Goal: Book appointment/travel/reservation

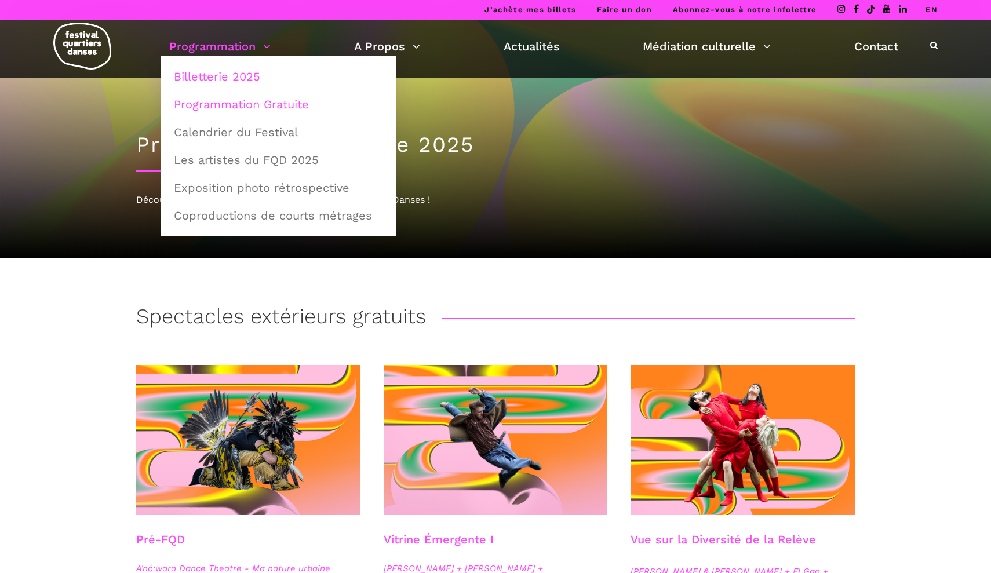
click at [209, 79] on link "Billetterie 2025" at bounding box center [278, 76] width 222 height 27
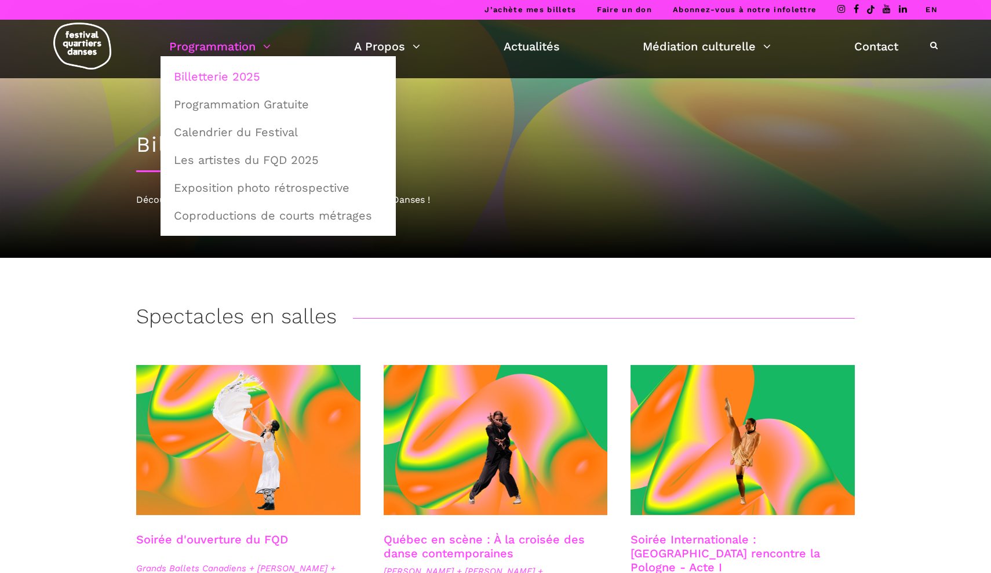
click at [214, 43] on link "Programmation" at bounding box center [219, 46] width 101 height 20
click at [215, 136] on link "Calendrier du Festival" at bounding box center [278, 132] width 222 height 27
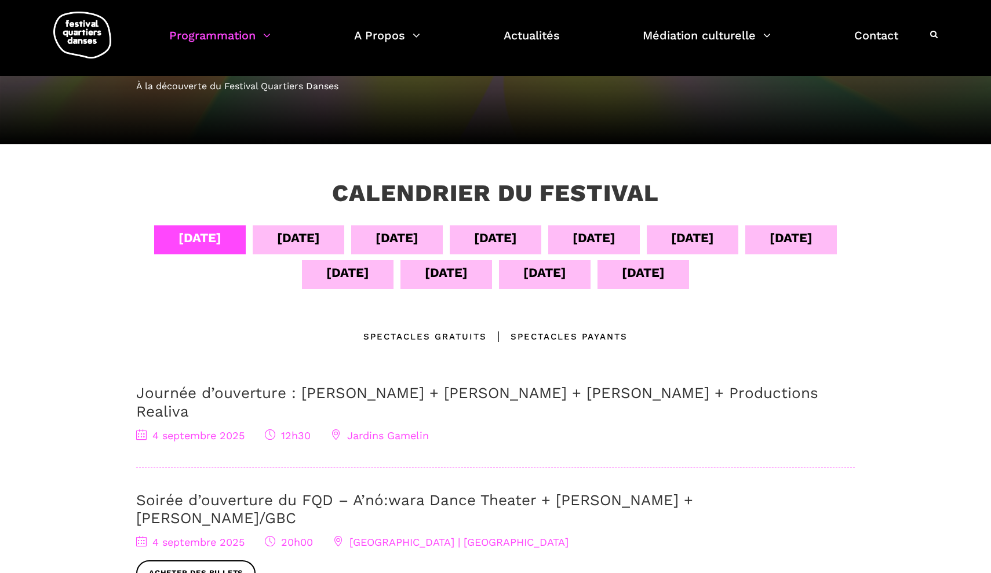
scroll to position [122, 0]
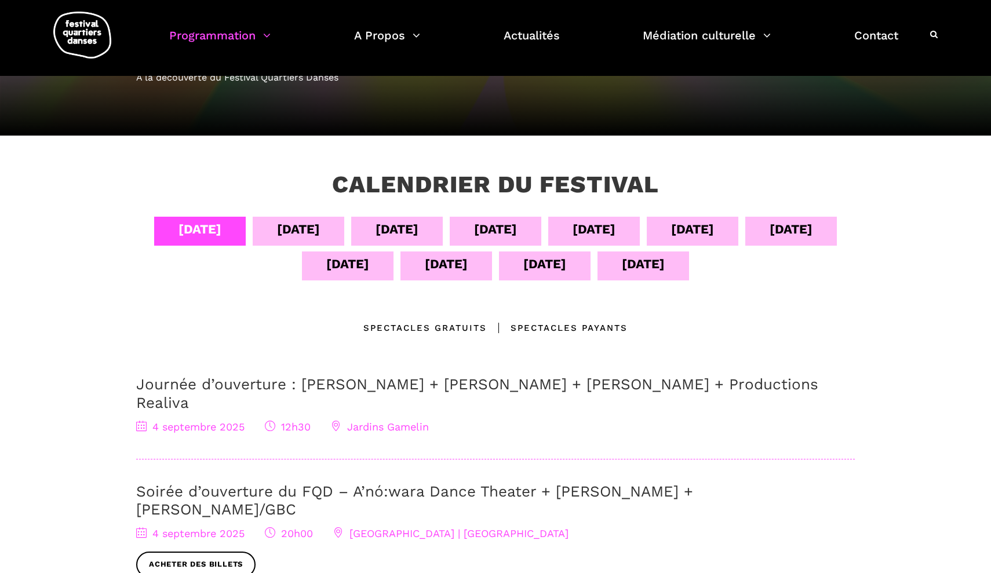
click at [664, 259] on div "14 sept" at bounding box center [643, 264] width 43 height 20
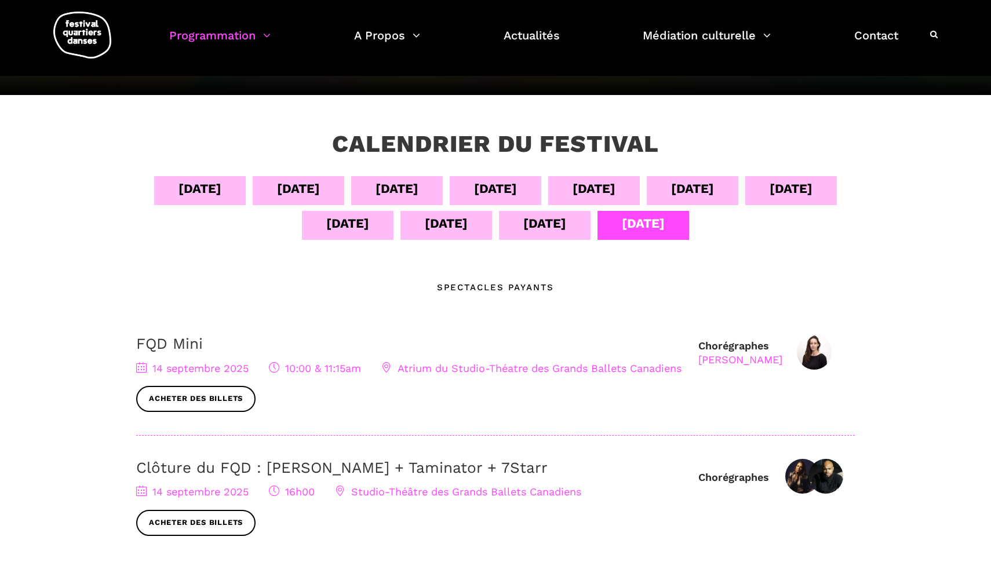
scroll to position [168, 0]
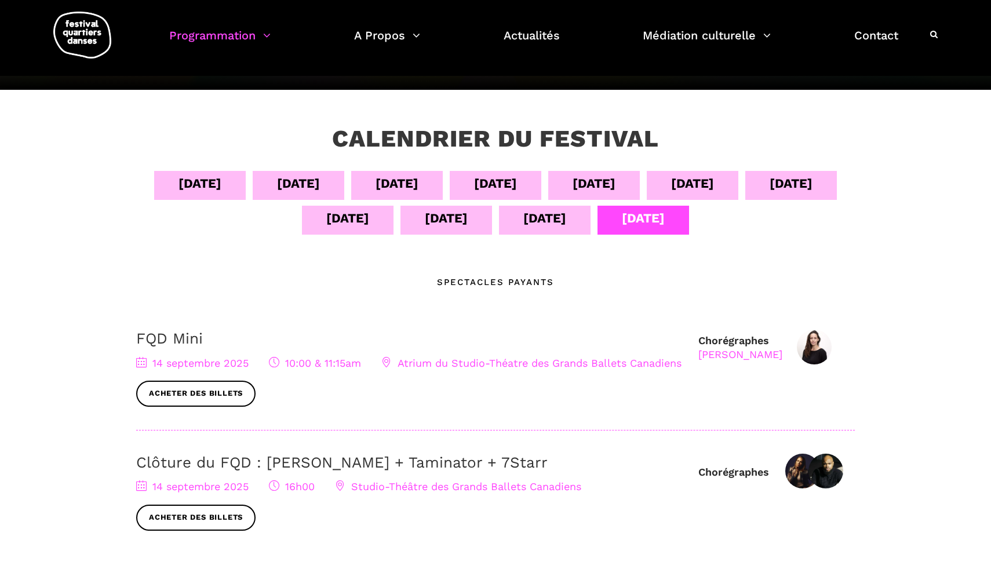
click at [572, 226] on div "13 sept" at bounding box center [545, 220] width 92 height 29
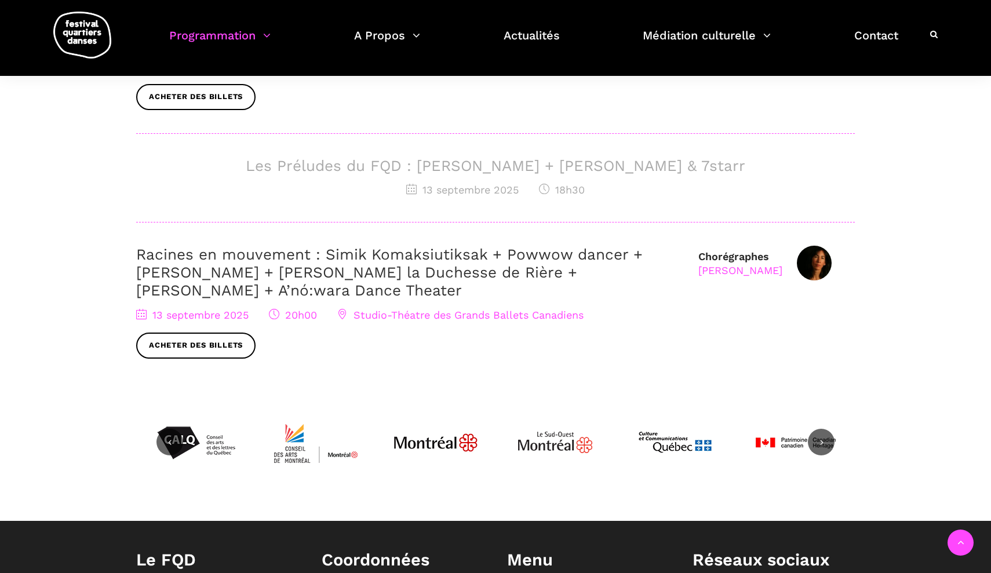
scroll to position [554, 0]
click at [426, 268] on link "Racines en mouvement : Simik Komaksiutiksak + Powwow dancer + [PERSON_NAME] + […" at bounding box center [389, 271] width 506 height 53
